Goal: Task Accomplishment & Management: Complete application form

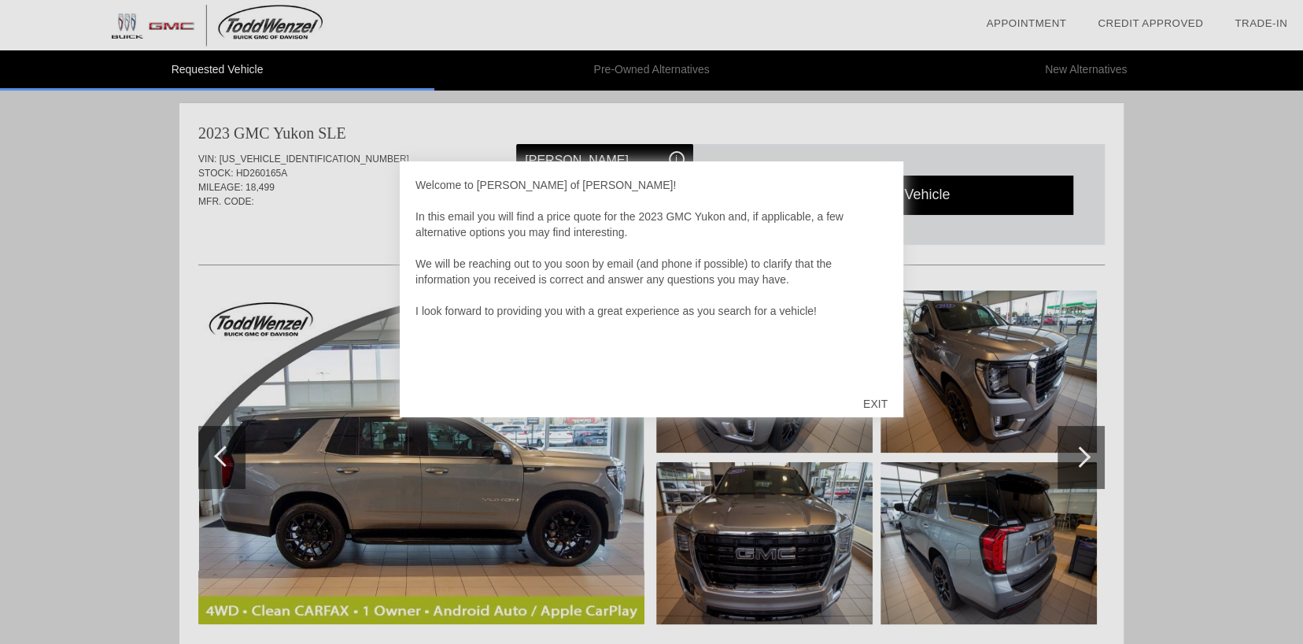
click at [703, 265] on div "Welcome to [PERSON_NAME] of [PERSON_NAME]! In this email you will find a price …" at bounding box center [652, 279] width 472 height 205
click at [483, 314] on div "Welcome to [PERSON_NAME] of [PERSON_NAME]! In this email you will find a price …" at bounding box center [652, 279] width 472 height 205
click at [870, 400] on div "EXIT" at bounding box center [876, 403] width 56 height 47
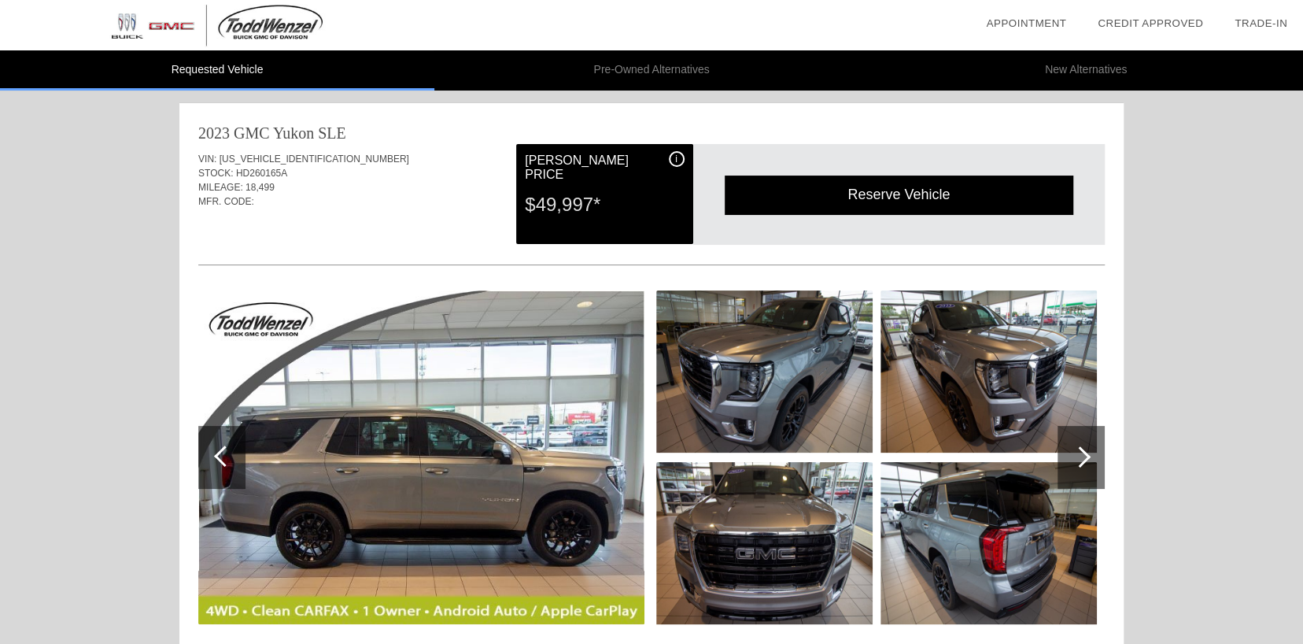
click at [675, 158] on span "i" at bounding box center [676, 158] width 2 height 11
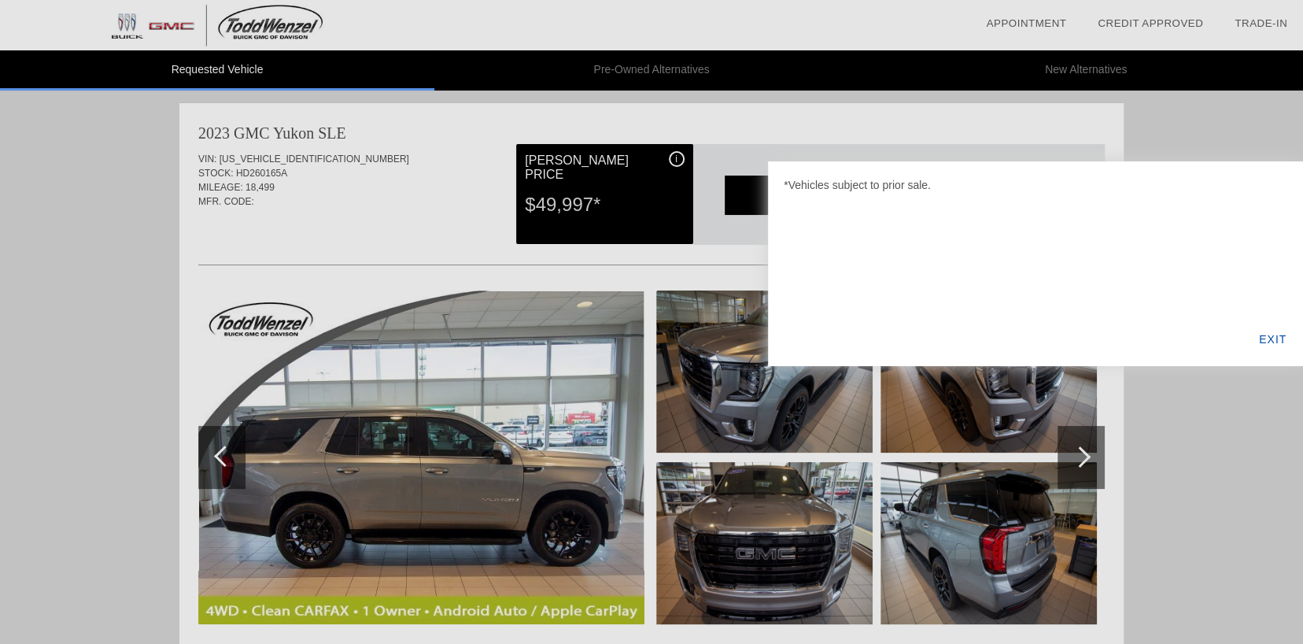
click at [675, 158] on div at bounding box center [651, 322] width 1303 height 644
click at [1280, 335] on div "EXIT" at bounding box center [1273, 339] width 61 height 54
